Goal: Navigation & Orientation: Find specific page/section

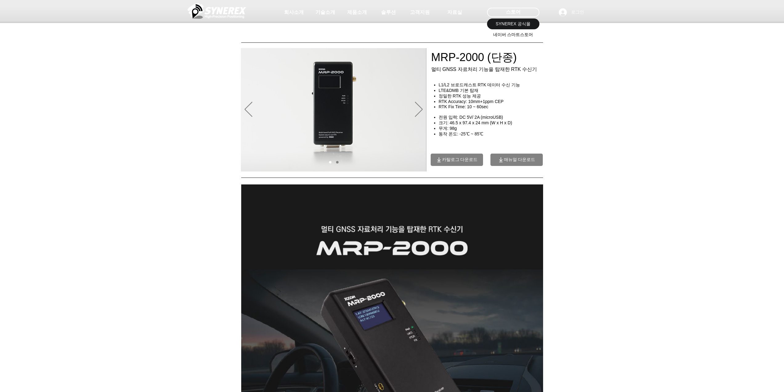
click at [509, 32] on span "네이버 스마트스토어" at bounding box center [513, 35] width 40 height 6
click at [212, 9] on img at bounding box center [217, 11] width 59 height 18
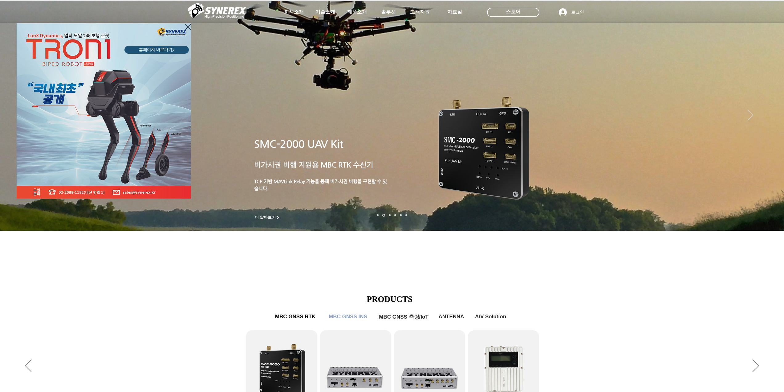
click at [554, 292] on div "LimX Dinamics" at bounding box center [392, 196] width 784 height 392
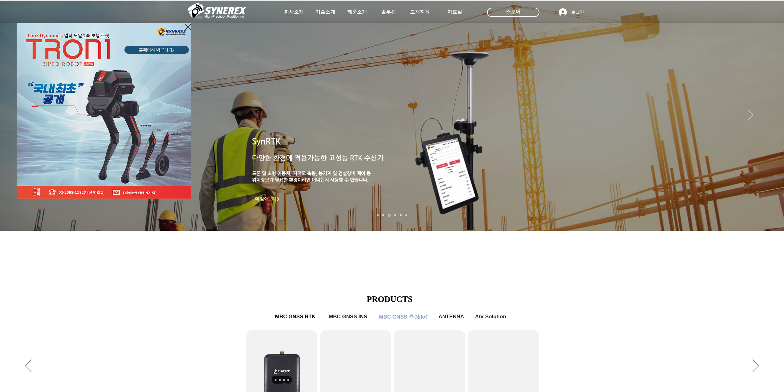
click at [290, 317] on div "LimX Dinamics" at bounding box center [392, 196] width 784 height 392
click at [604, 269] on div "LimX Dinamics" at bounding box center [392, 196] width 784 height 392
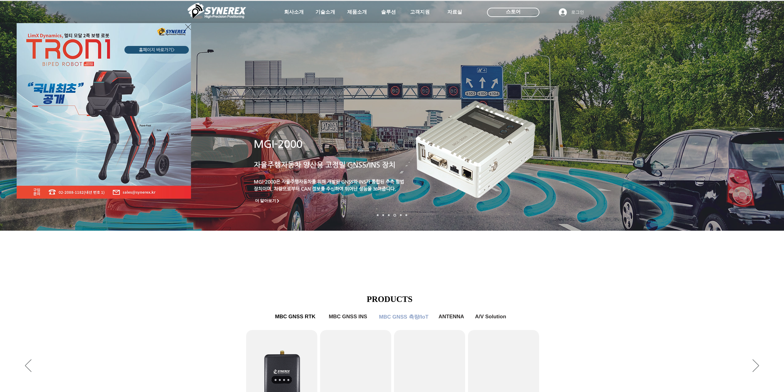
click at [773, 213] on div "LimX Dinamics" at bounding box center [392, 196] width 784 height 392
click at [771, 213] on div "LimX Dinamics" at bounding box center [392, 196] width 784 height 392
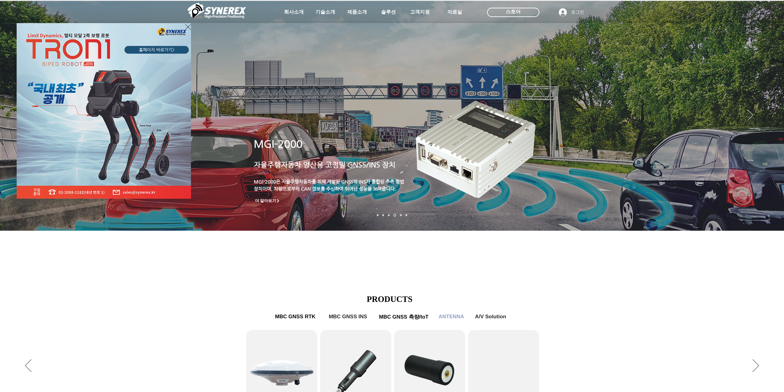
click at [590, 262] on div "LimX Dinamics" at bounding box center [392, 196] width 784 height 392
click at [186, 26] on icon "사이트로 돌아가기" at bounding box center [188, 27] width 6 height 8
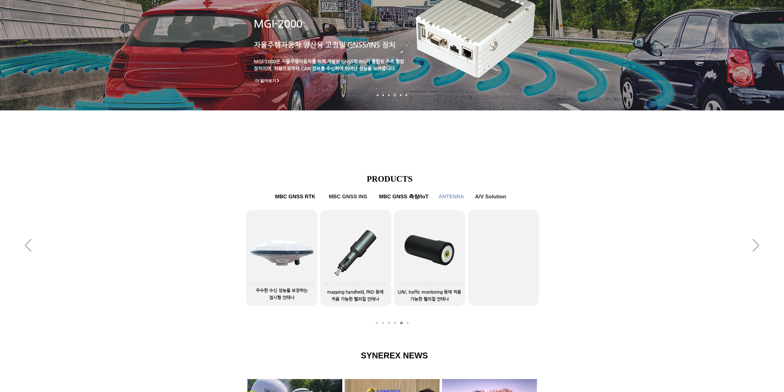
scroll to position [123, 0]
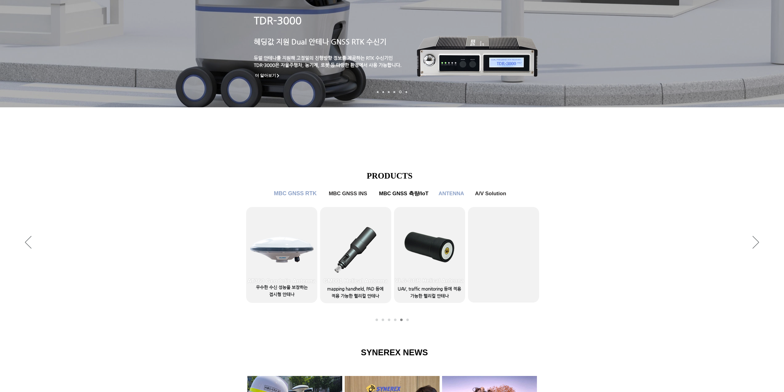
click at [289, 192] on span "MBC GNSS RTK" at bounding box center [295, 193] width 43 height 6
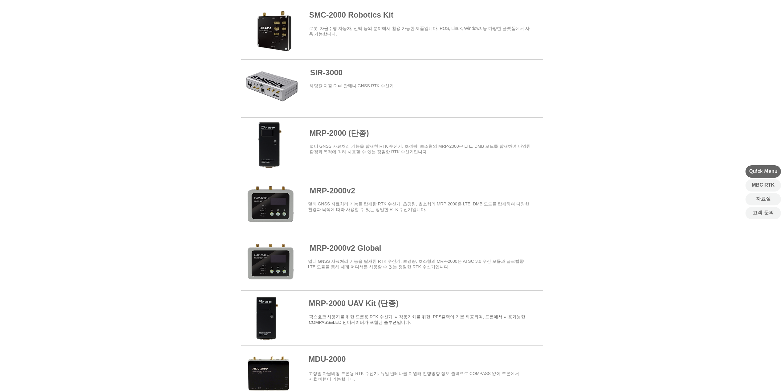
scroll to position [370, 0]
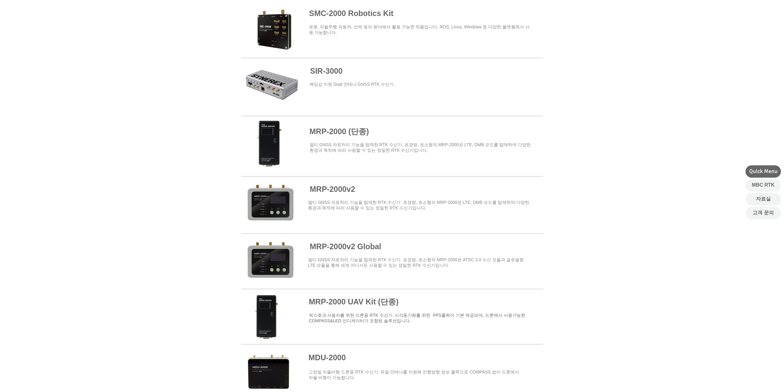
click at [340, 188] on span at bounding box center [392, 204] width 302 height 54
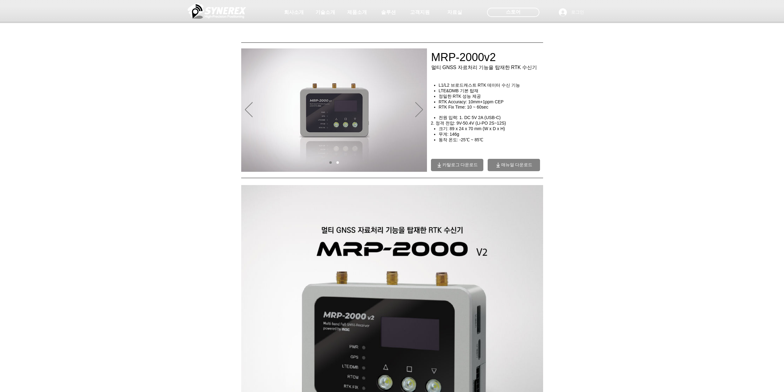
scroll to position [370, 0]
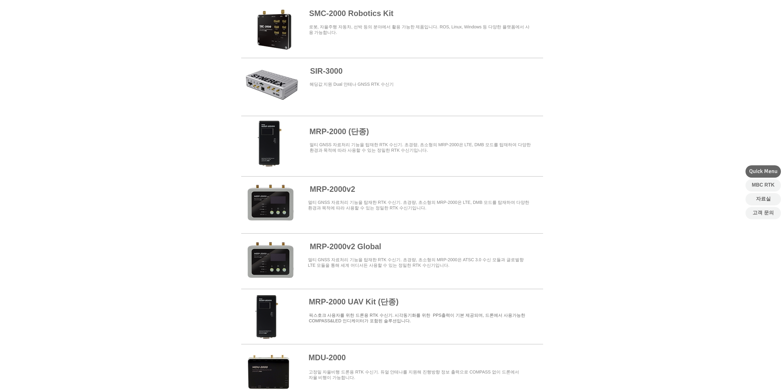
click at [338, 133] on span at bounding box center [392, 144] width 302 height 54
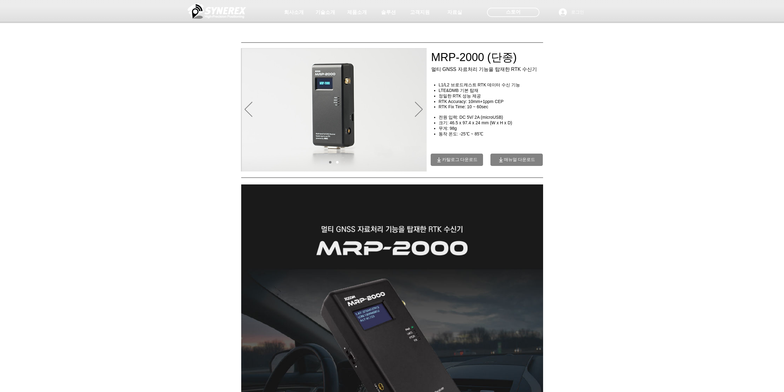
scroll to position [370, 0]
